Goal: Transaction & Acquisition: Purchase product/service

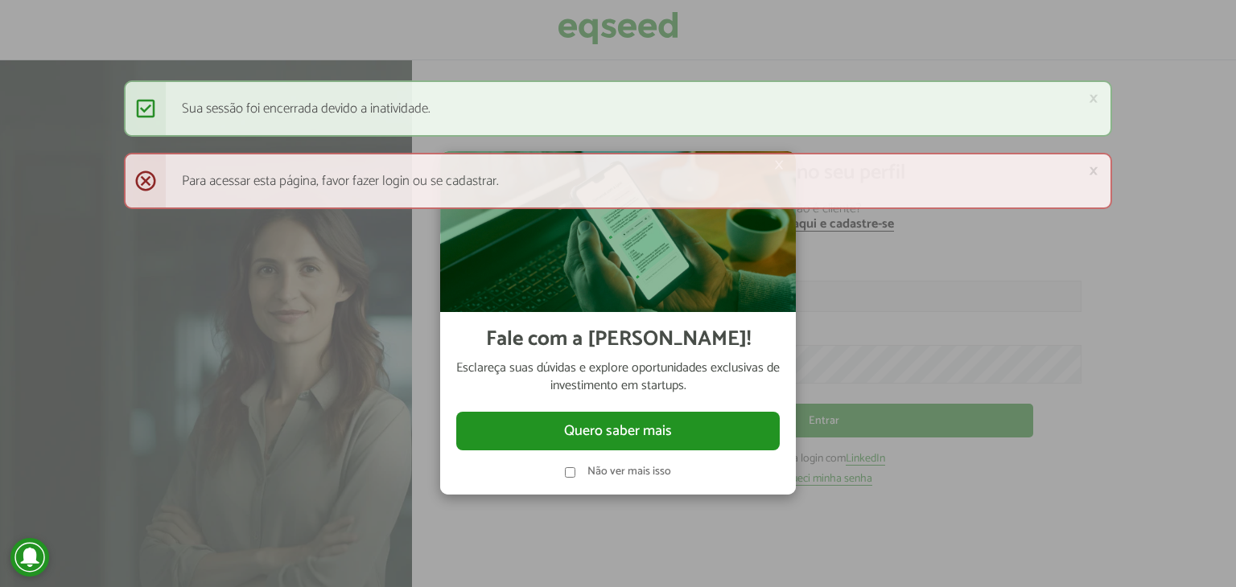
click at [389, 284] on div "× Fale com a [PERSON_NAME]! Esclareça suas dúvidas e explore oportunidades excl…" at bounding box center [618, 323] width 483 height 587
click at [1049, 318] on div at bounding box center [618, 293] width 1236 height 587
click at [211, 117] on div "× Mensagem de status Sua sessão foi encerrada devido a inatividade." at bounding box center [618, 108] width 989 height 56
click at [270, 379] on div at bounding box center [618, 293] width 1236 height 587
click at [583, 474] on div "Não ver mais isso" at bounding box center [618, 473] width 106 height 12
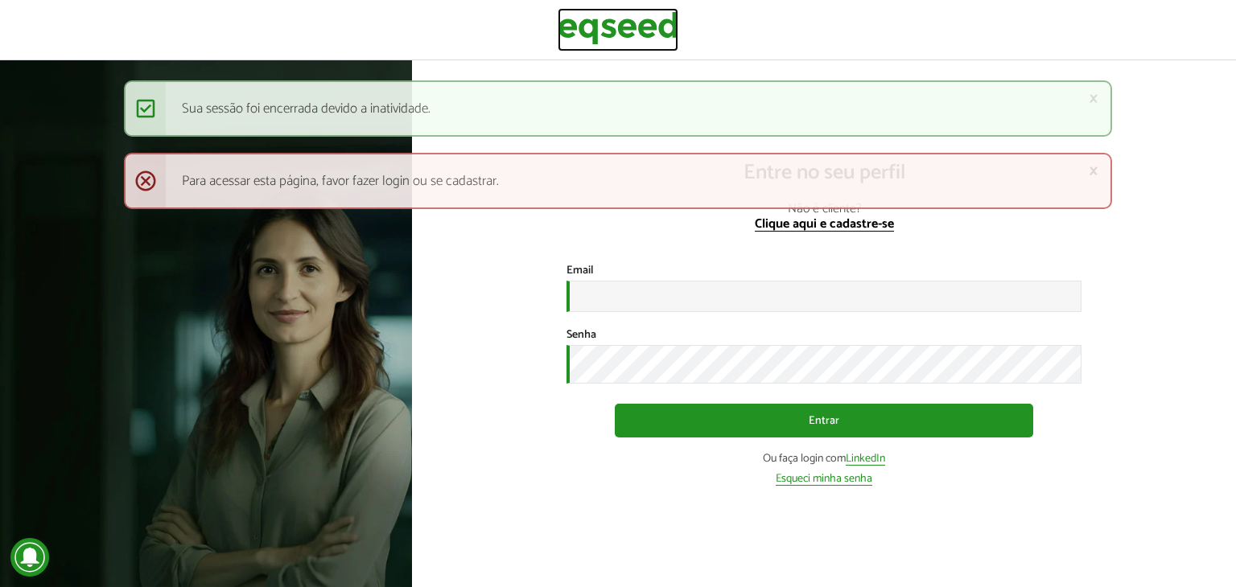
click at [657, 35] on img at bounding box center [618, 28] width 121 height 40
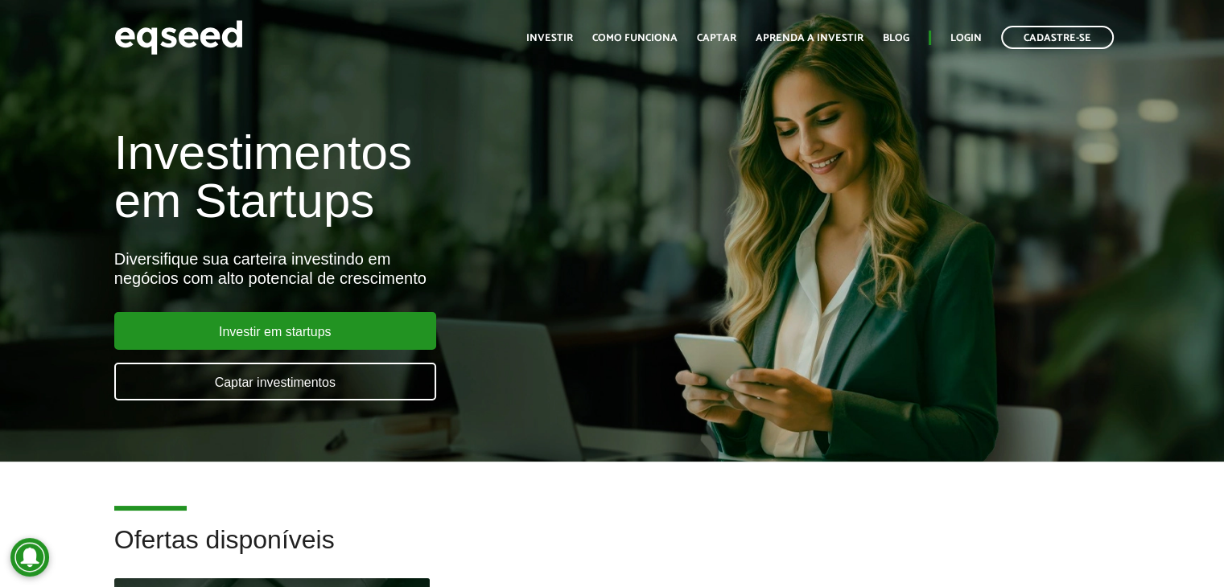
click at [982, 34] on ul "Início Investir Como funciona Captar Aprenda a investir Blog Login Cadastre-se" at bounding box center [820, 37] width 604 height 23
click at [971, 35] on link "Login" at bounding box center [965, 38] width 31 height 10
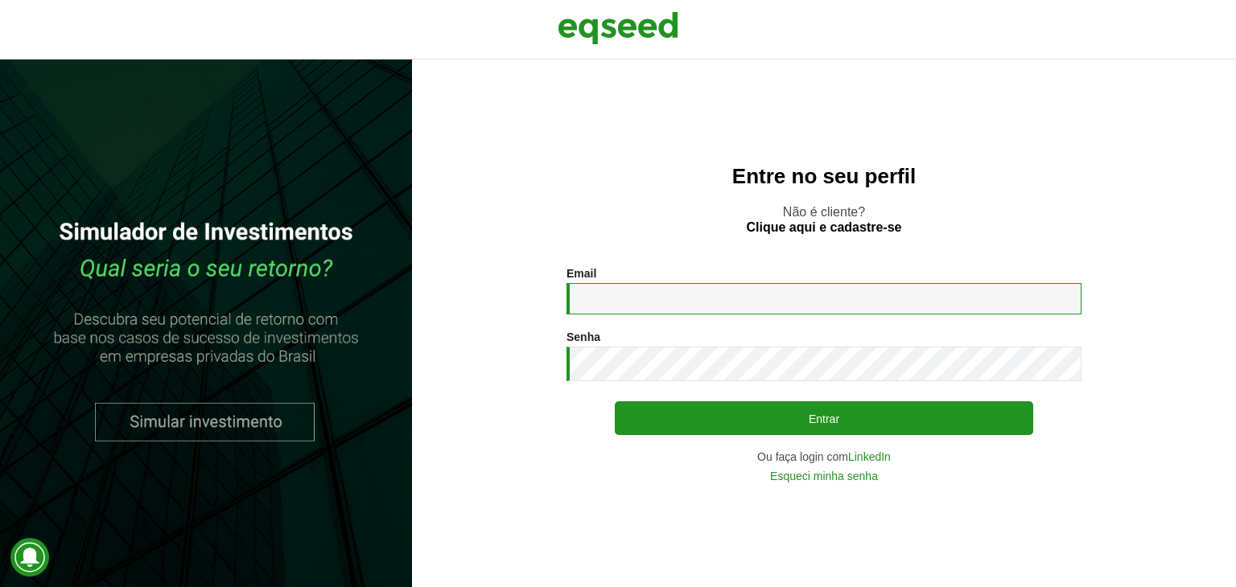
click at [682, 291] on input "Email *" at bounding box center [824, 298] width 515 height 31
type input "**********"
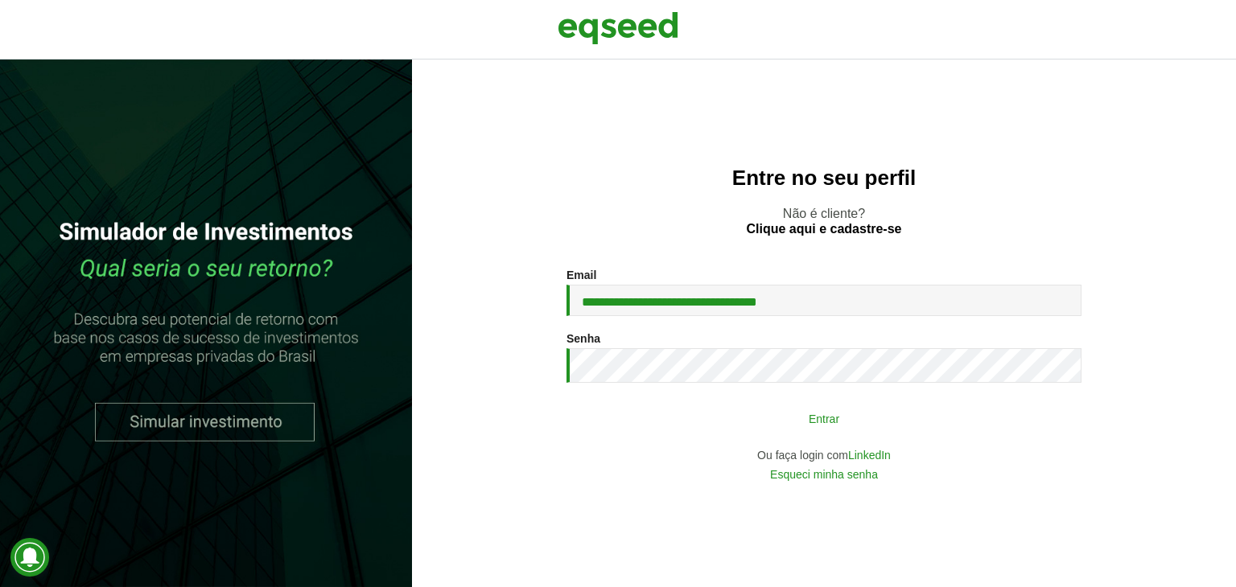
click at [802, 412] on button "Entrar" at bounding box center [824, 418] width 418 height 31
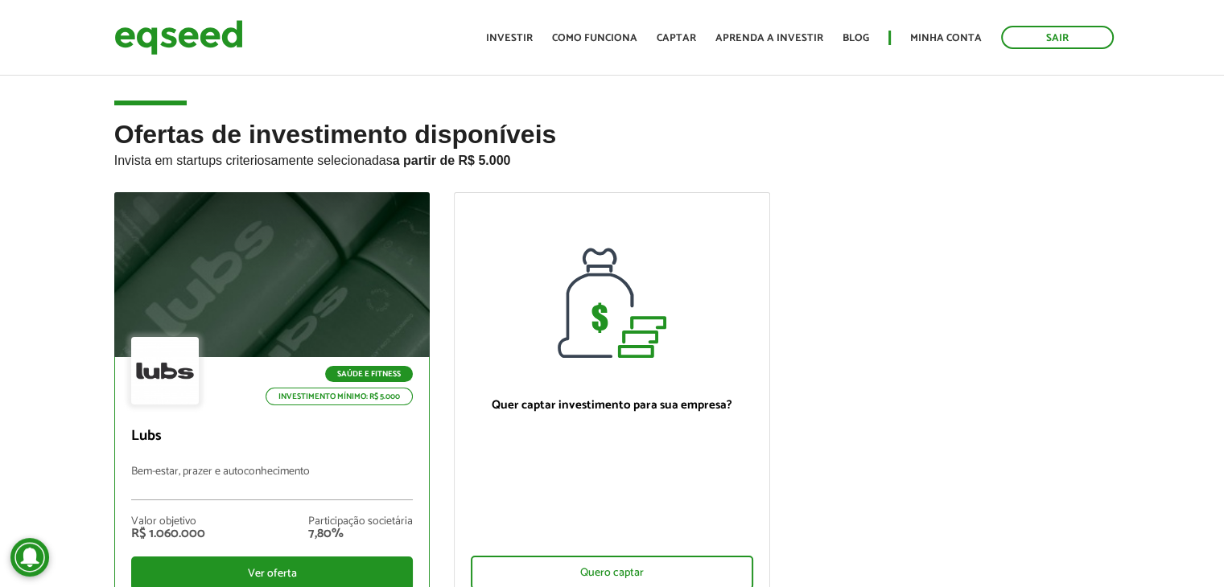
scroll to position [161, 0]
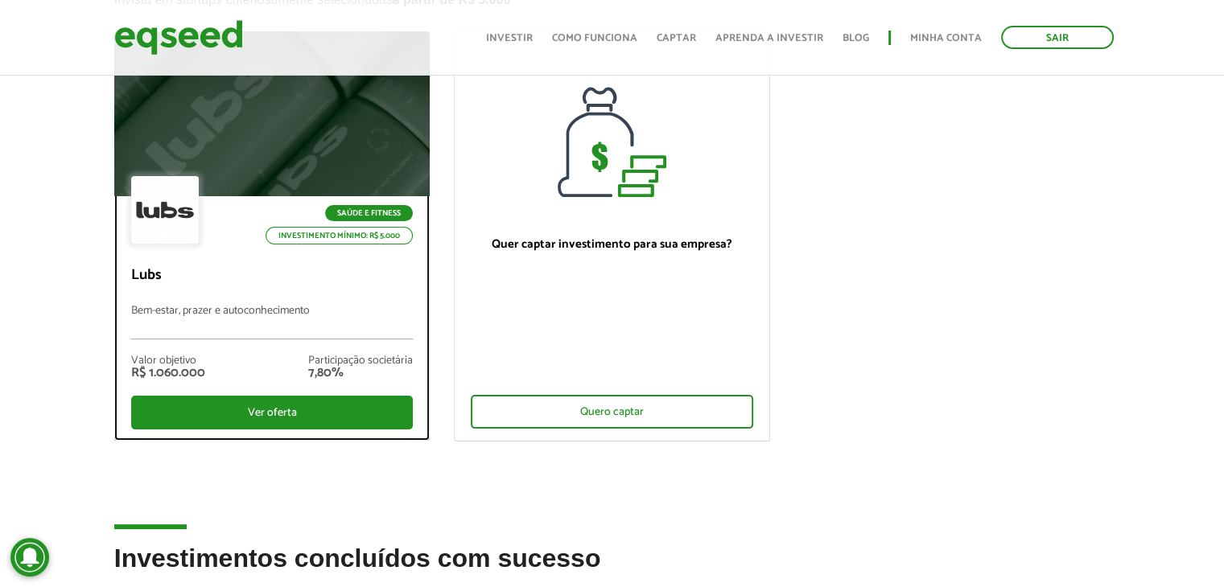
click at [306, 136] on div at bounding box center [271, 114] width 379 height 198
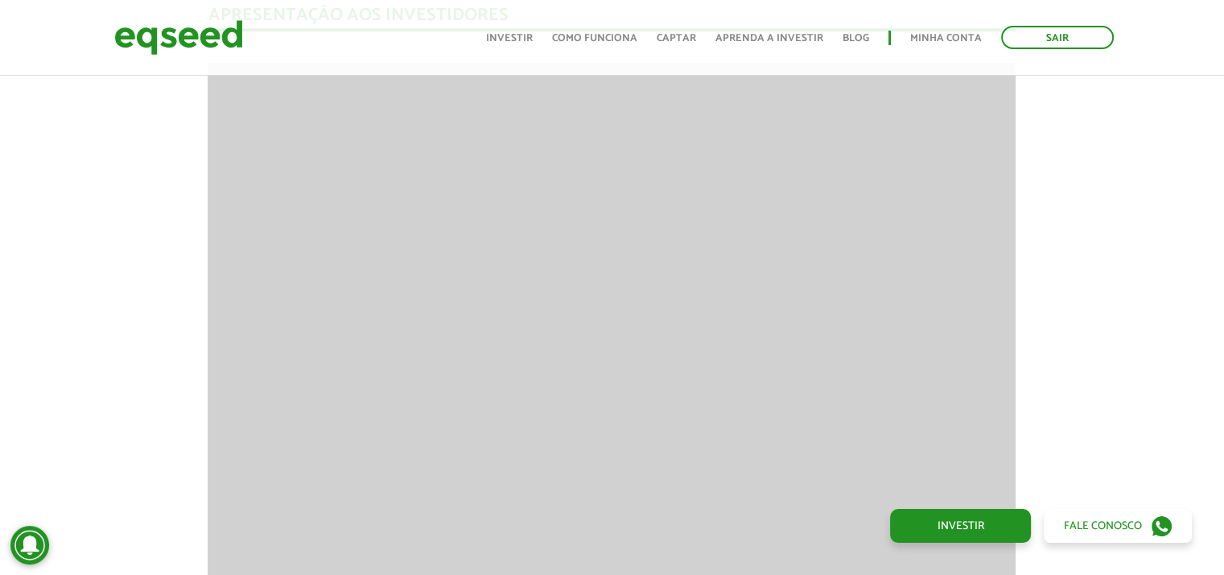
scroll to position [1609, 0]
